Goal: Task Accomplishment & Management: Manage account settings

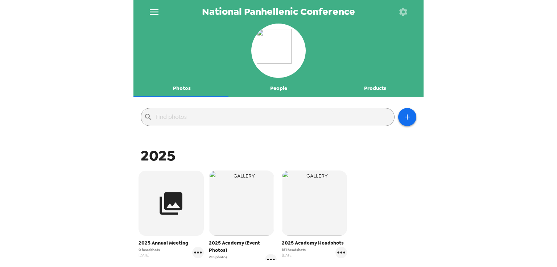
click at [281, 89] on button "People" at bounding box center [278, 88] width 97 height 17
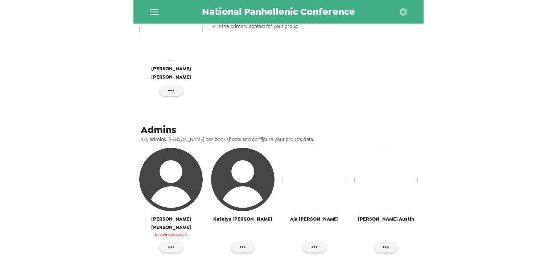
scroll to position [181, 0]
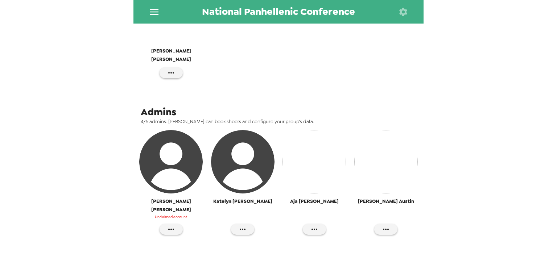
click at [393, 197] on span "[PERSON_NAME]" at bounding box center [386, 201] width 56 height 8
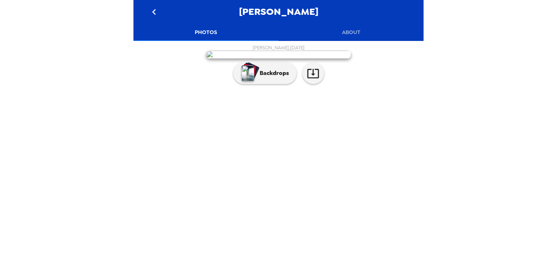
scroll to position [10, 0]
click at [314, 78] on icon "button" at bounding box center [313, 73] width 12 height 9
click at [275, 78] on p "Backdrops" at bounding box center [272, 73] width 33 height 9
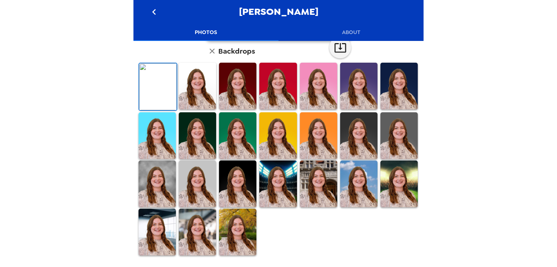
scroll to position [193, 0]
click at [170, 197] on img at bounding box center [157, 184] width 37 height 47
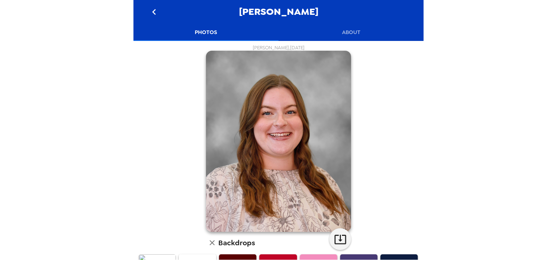
scroll to position [181, 0]
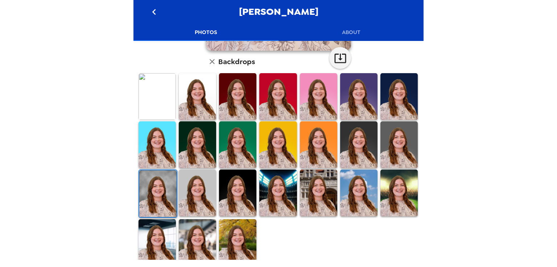
click at [400, 180] on img at bounding box center [398, 193] width 37 height 47
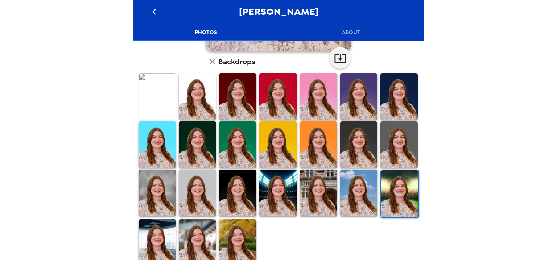
click at [202, 238] on img at bounding box center [197, 242] width 37 height 47
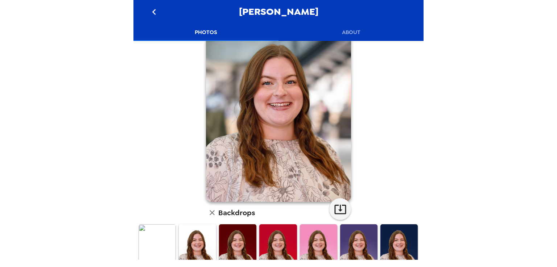
scroll to position [36, 0]
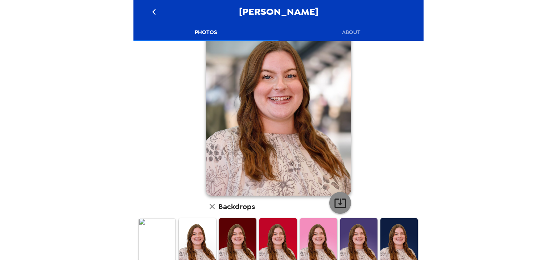
click at [334, 208] on icon "button" at bounding box center [340, 203] width 12 height 9
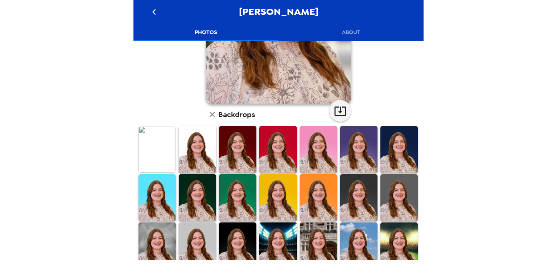
scroll to position [145, 0]
